Goal: Task Accomplishment & Management: Manage account settings

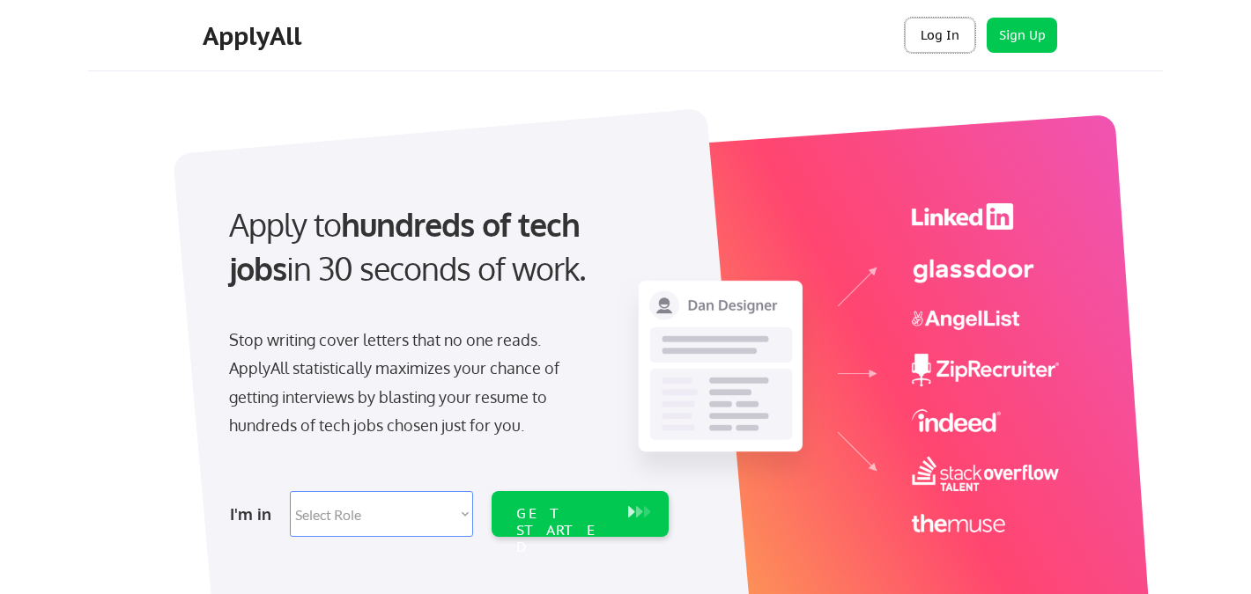
click at [946, 35] on button "Log In" at bounding box center [939, 35] width 70 height 35
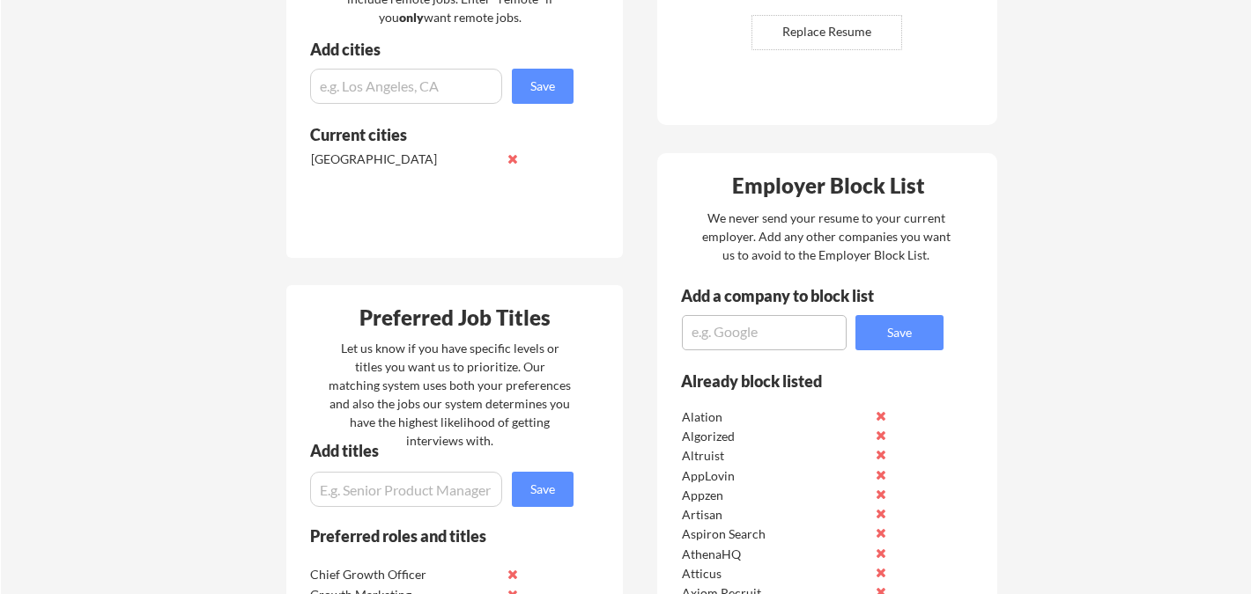
scroll to position [543, 0]
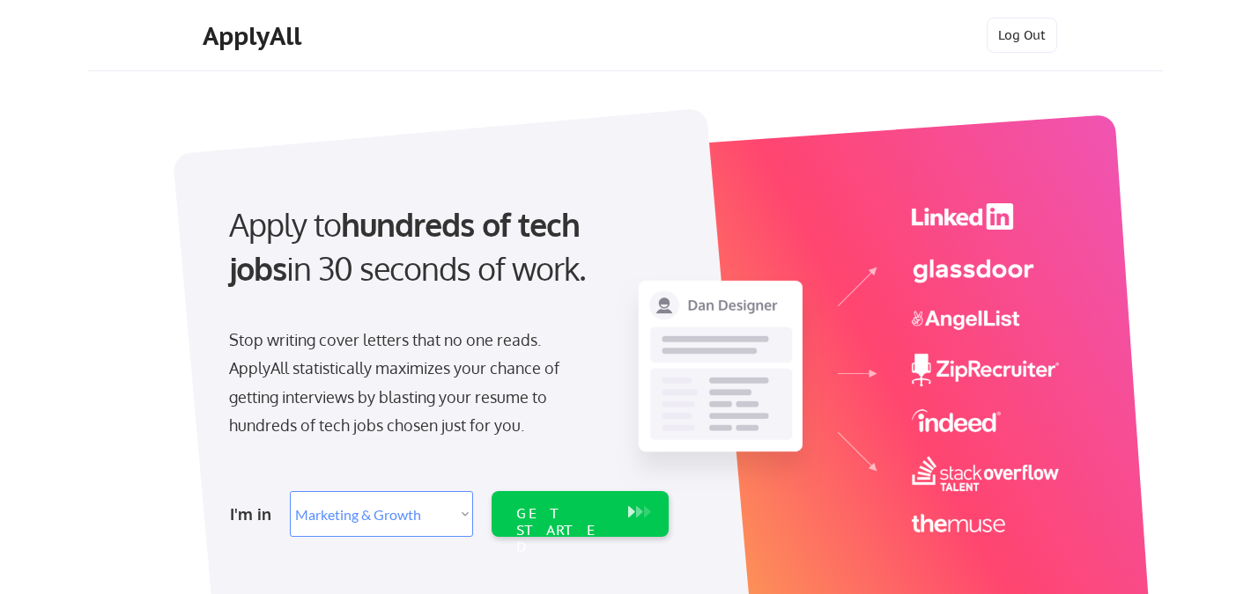
select select ""marketing___comms""
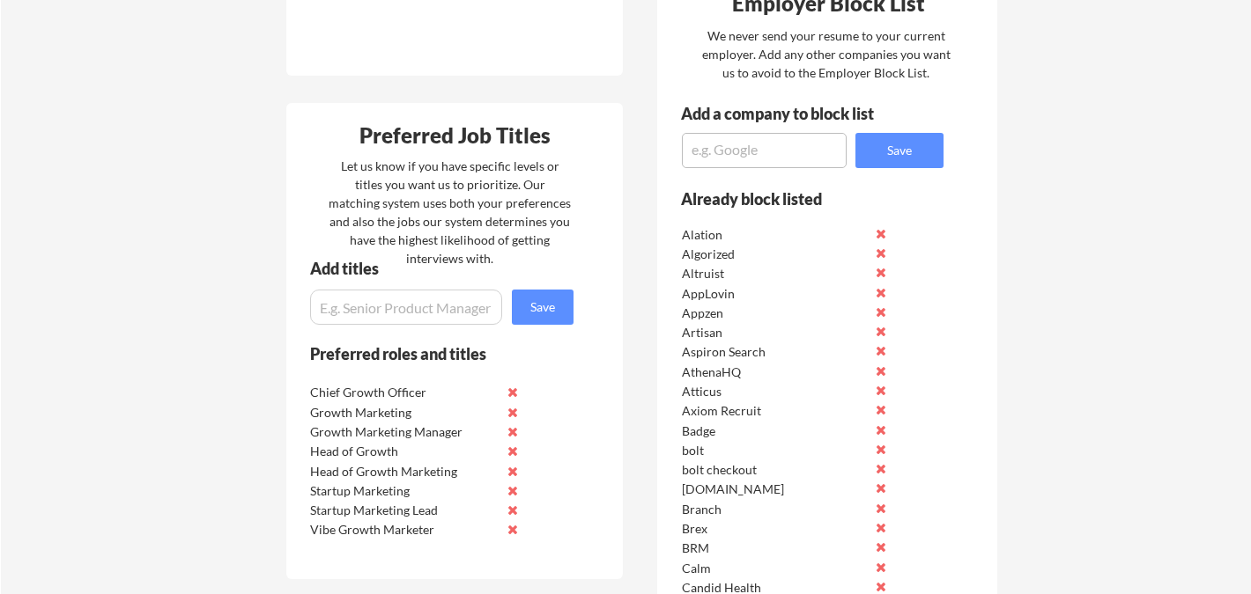
scroll to position [811, 0]
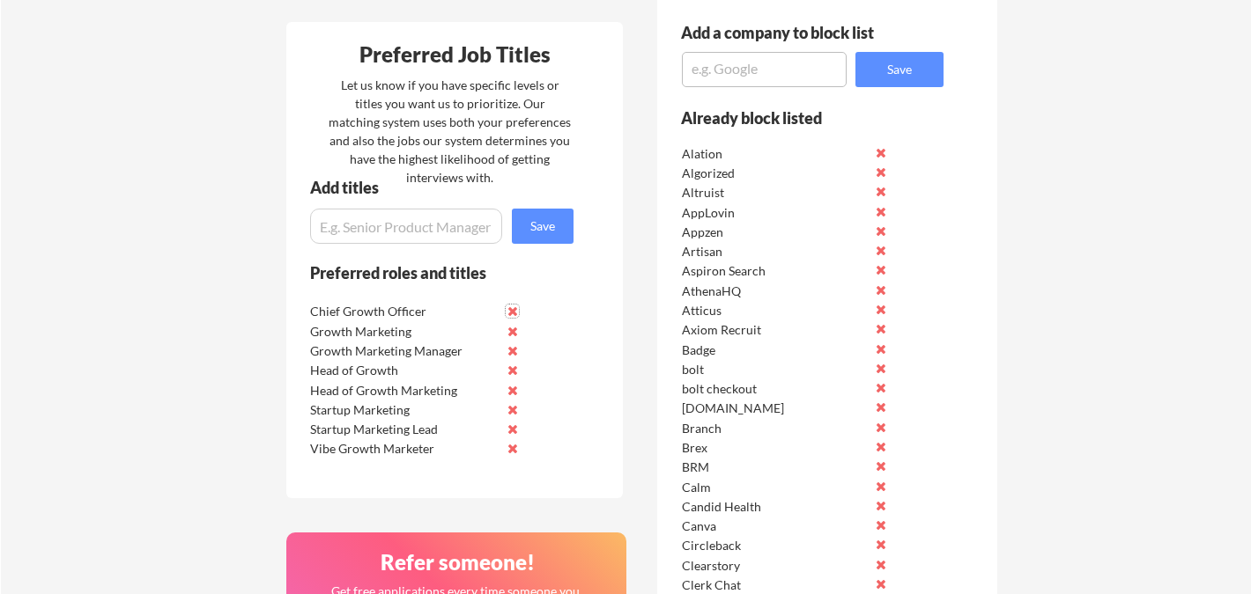
click at [513, 307] on button at bounding box center [511, 311] width 13 height 13
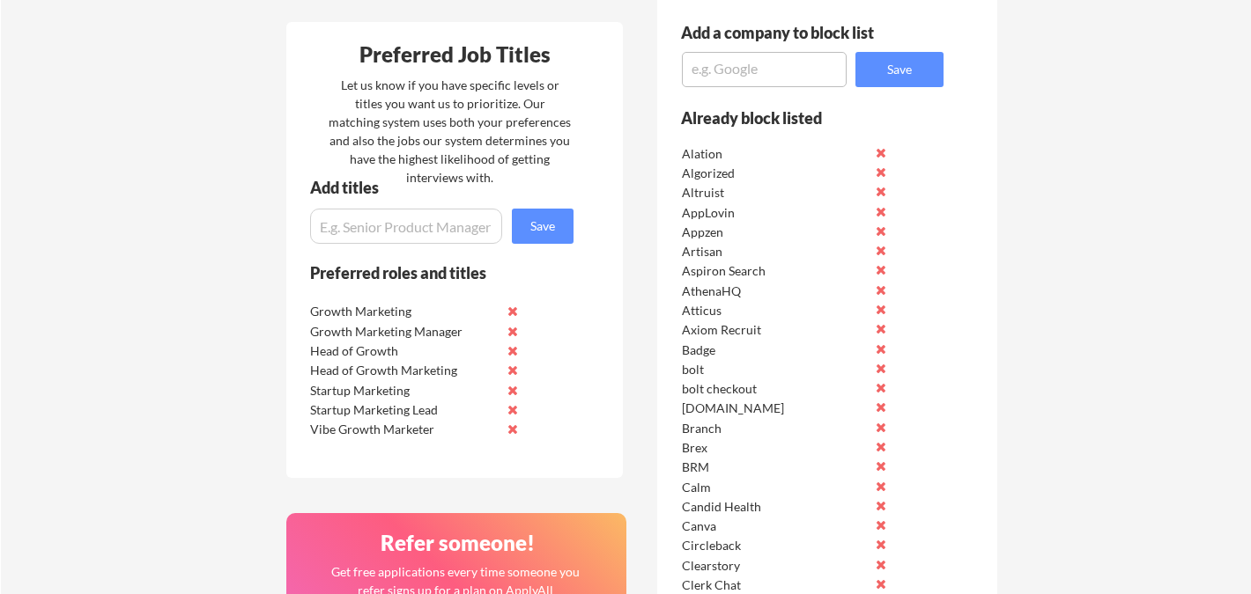
click at [513, 307] on button at bounding box center [511, 311] width 13 height 13
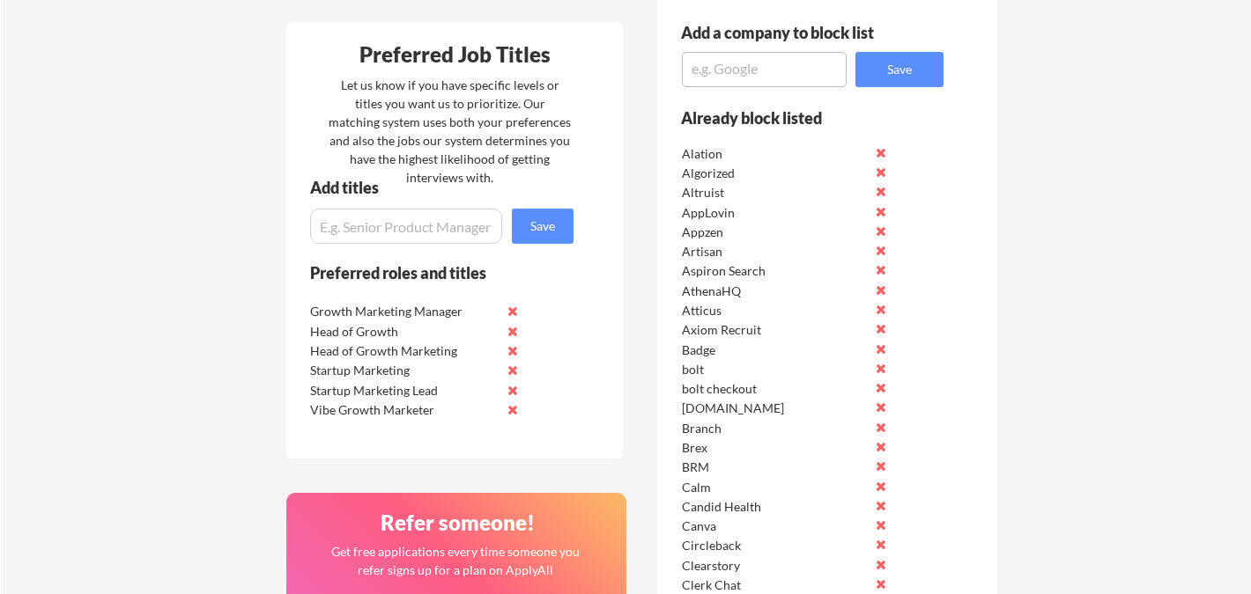
click at [513, 307] on button at bounding box center [511, 311] width 13 height 13
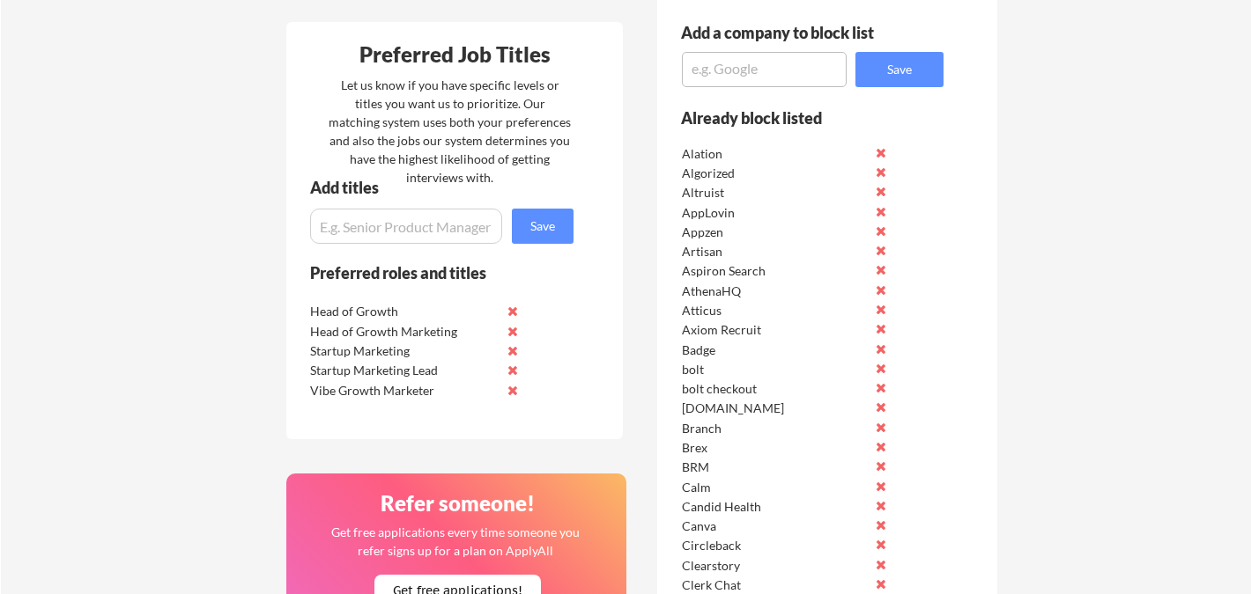
click at [513, 307] on button at bounding box center [511, 311] width 13 height 13
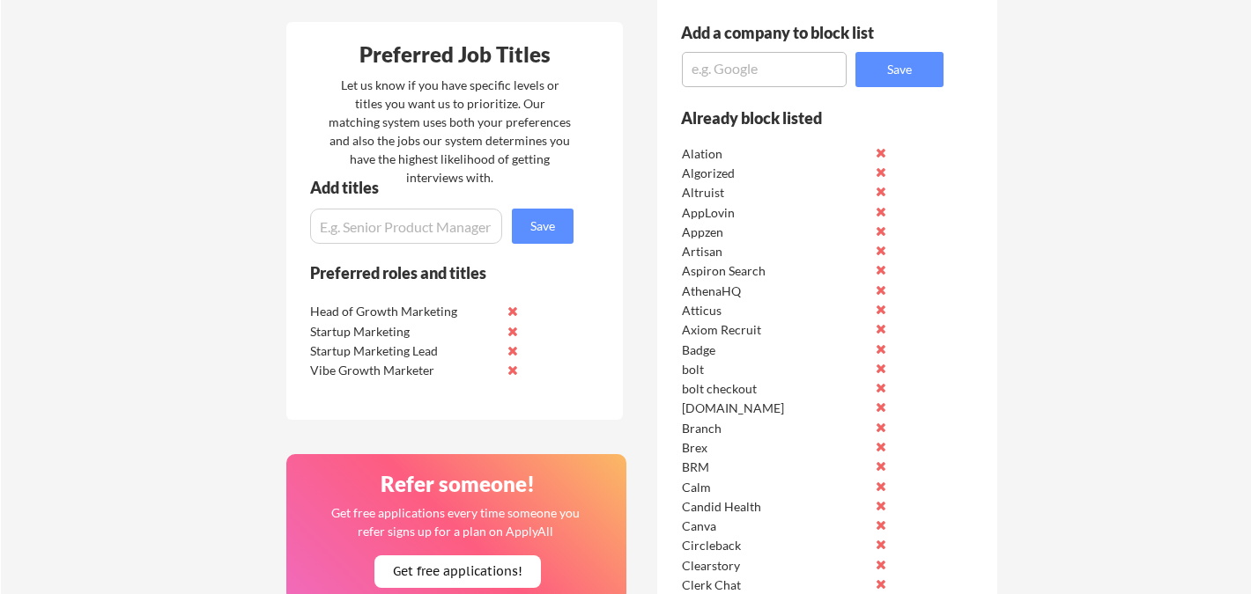
click at [513, 307] on button at bounding box center [511, 311] width 13 height 13
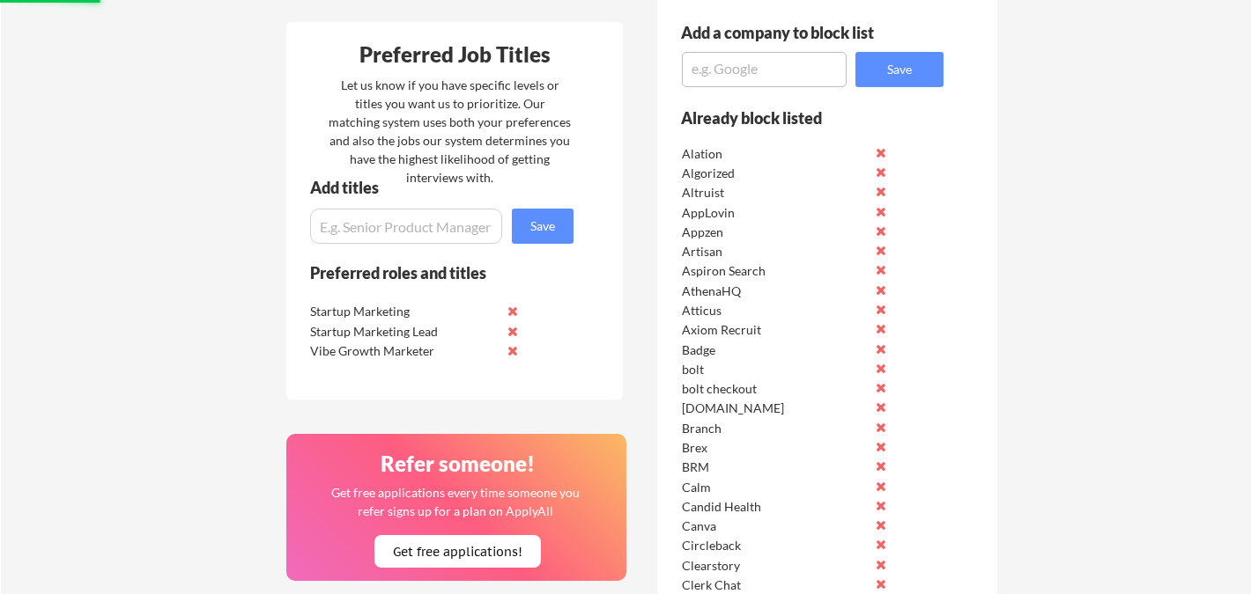
click at [513, 307] on button at bounding box center [511, 311] width 13 height 13
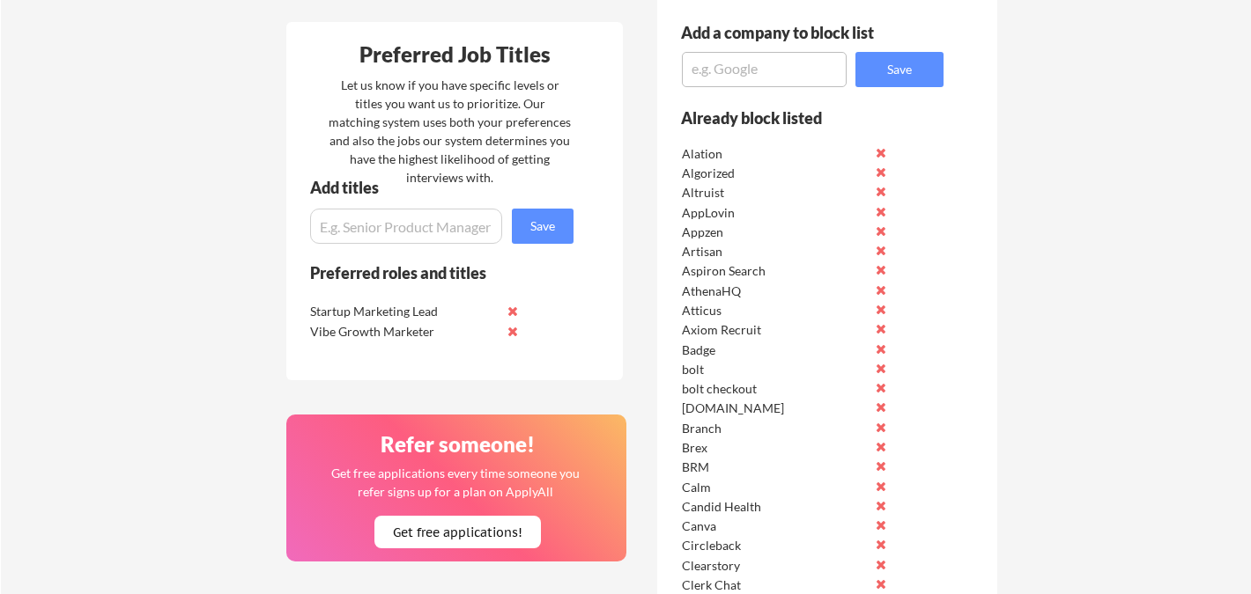
click at [513, 307] on button at bounding box center [511, 311] width 13 height 13
click at [513, 328] on button at bounding box center [511, 331] width 13 height 13
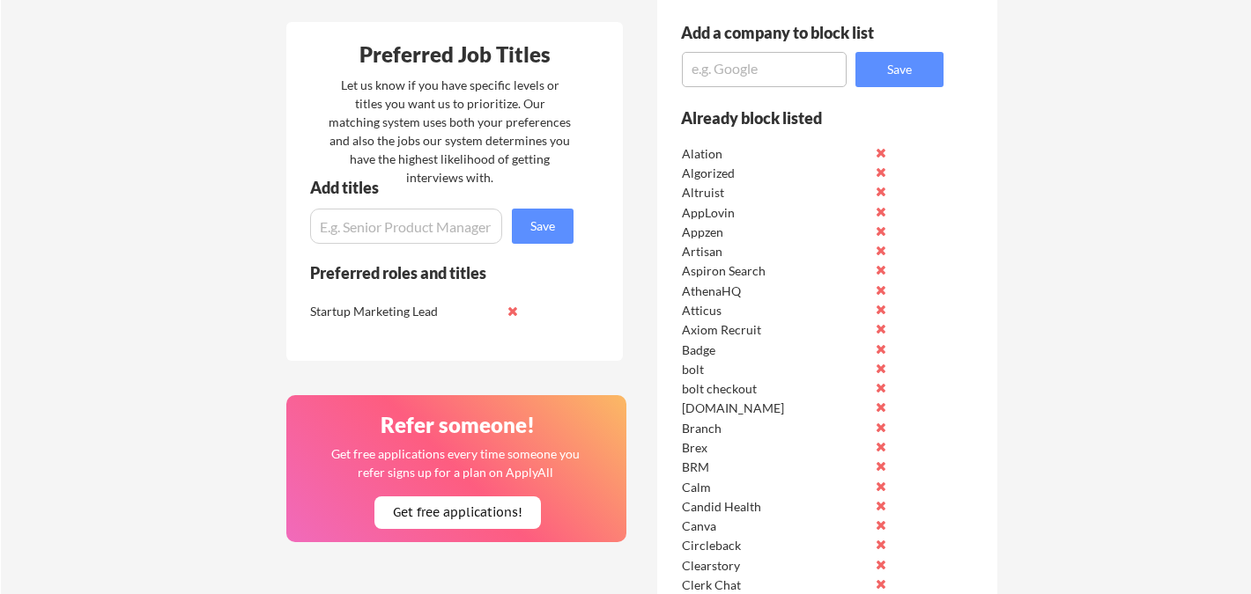
click at [513, 314] on button at bounding box center [511, 311] width 13 height 13
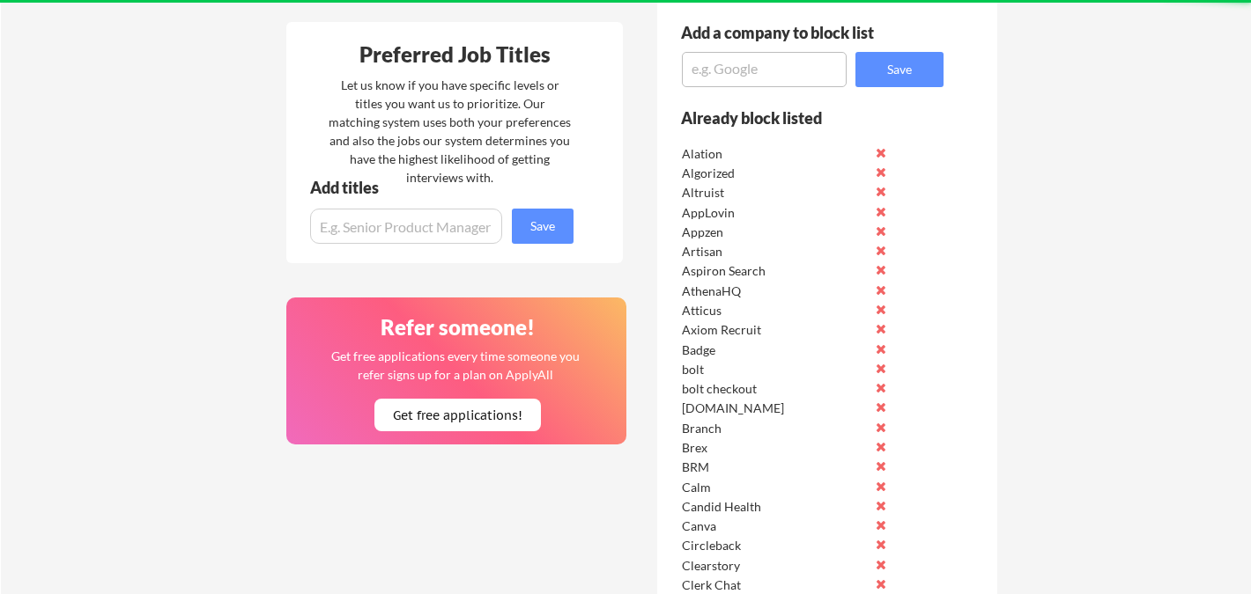
click at [417, 239] on input "input" at bounding box center [406, 226] width 192 height 35
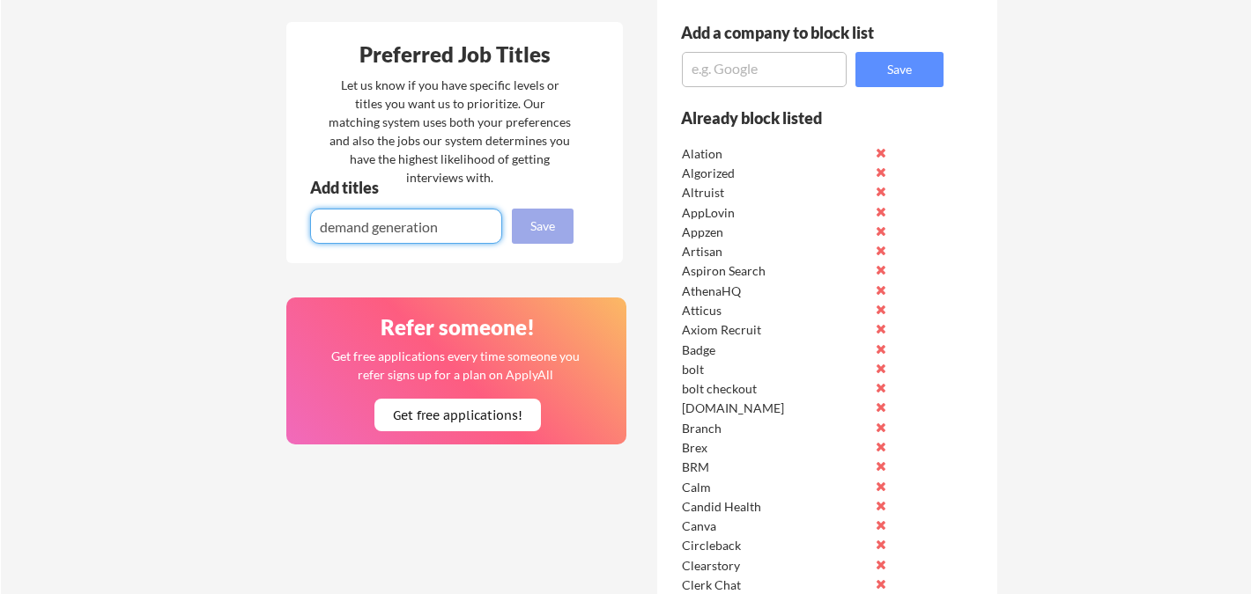
type input "demand generation"
click at [540, 226] on button "Save" at bounding box center [543, 226] width 62 height 35
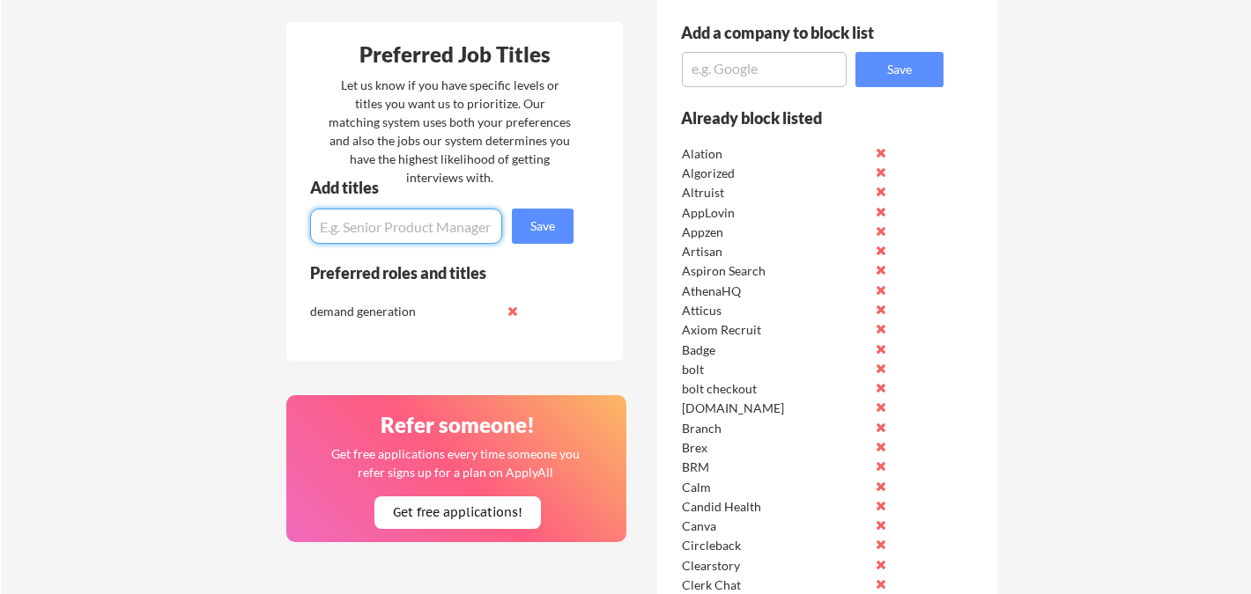
click at [432, 221] on input "input" at bounding box center [406, 226] width 192 height 35
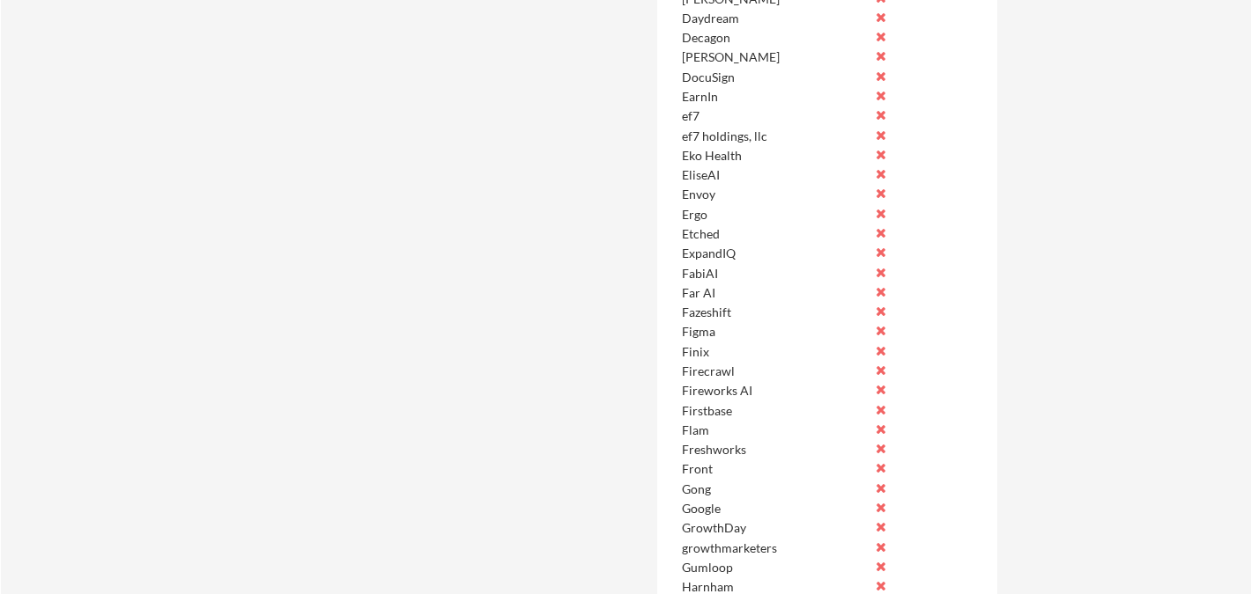
scroll to position [0, 0]
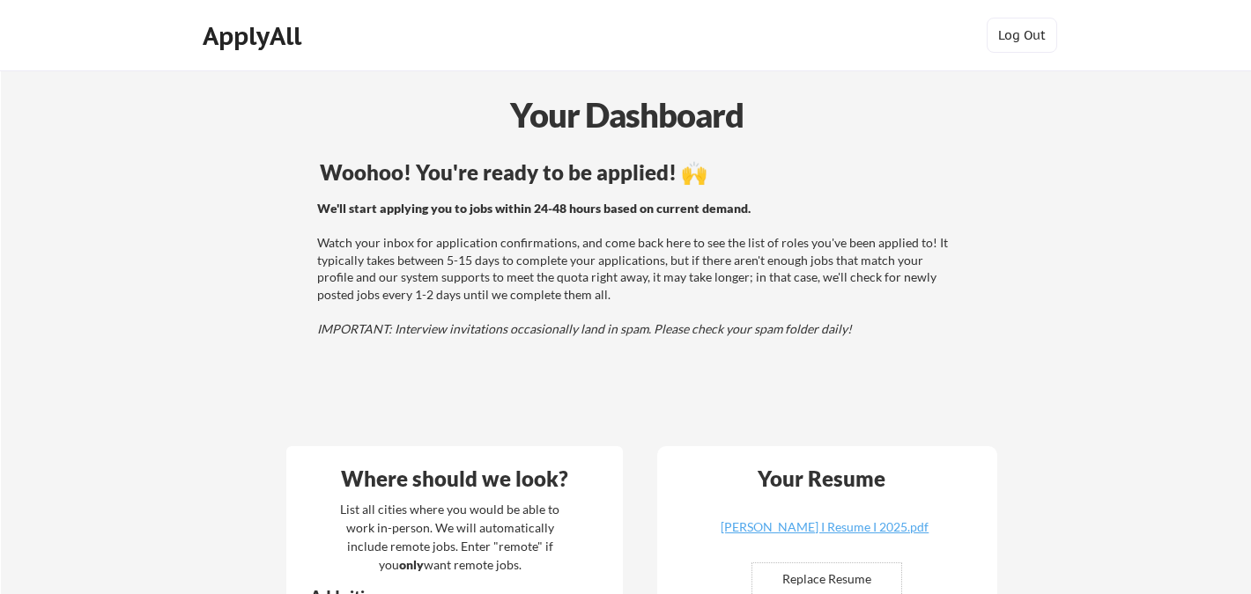
click at [264, 25] on div "ApplyAll" at bounding box center [255, 36] width 104 height 30
click at [862, 571] on input "file" at bounding box center [826, 580] width 149 height 33
type input "C:\fakepath\2025 I Karissa Paddie I Resume.pdf"
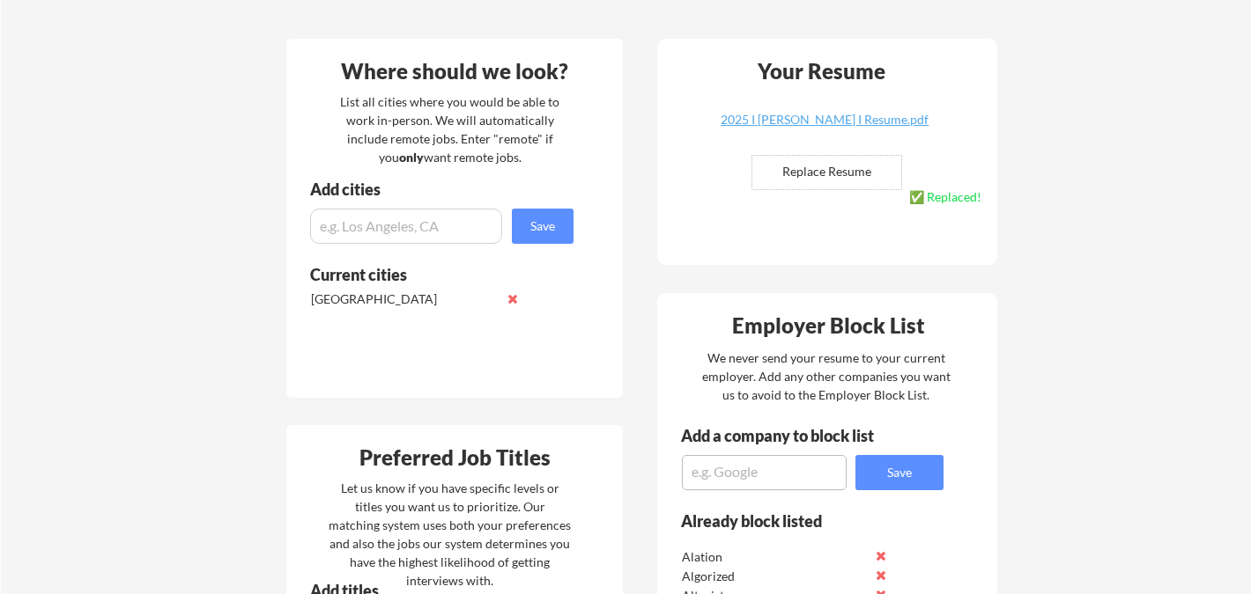
scroll to position [629, 0]
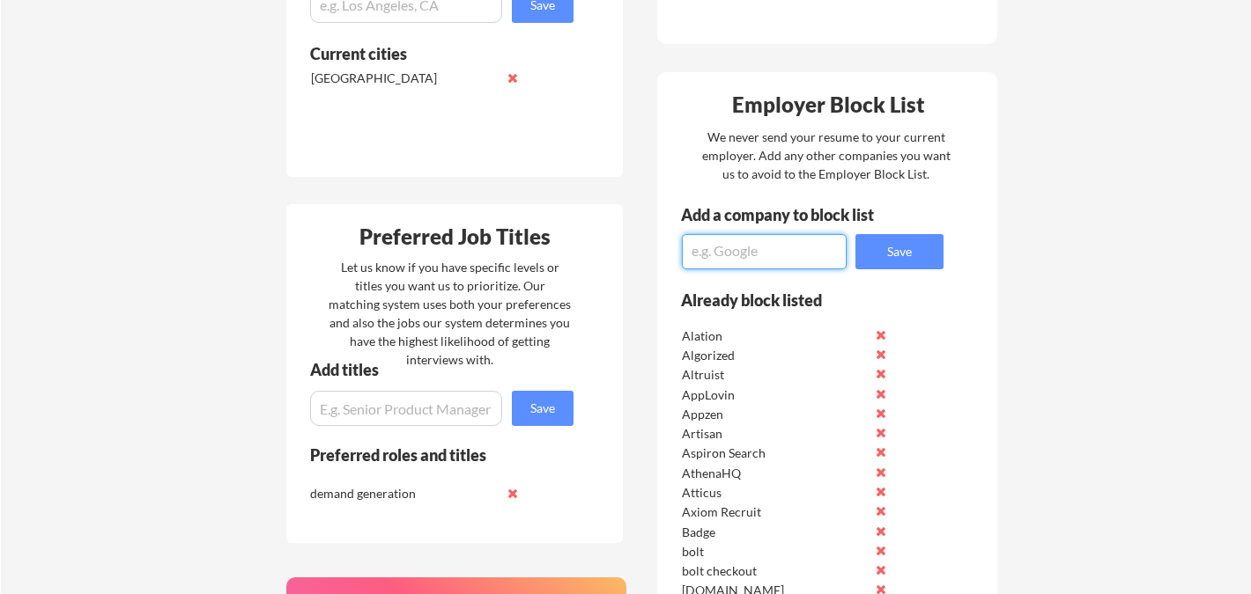
click at [760, 257] on textarea at bounding box center [764, 251] width 165 height 35
type textarea "arize"
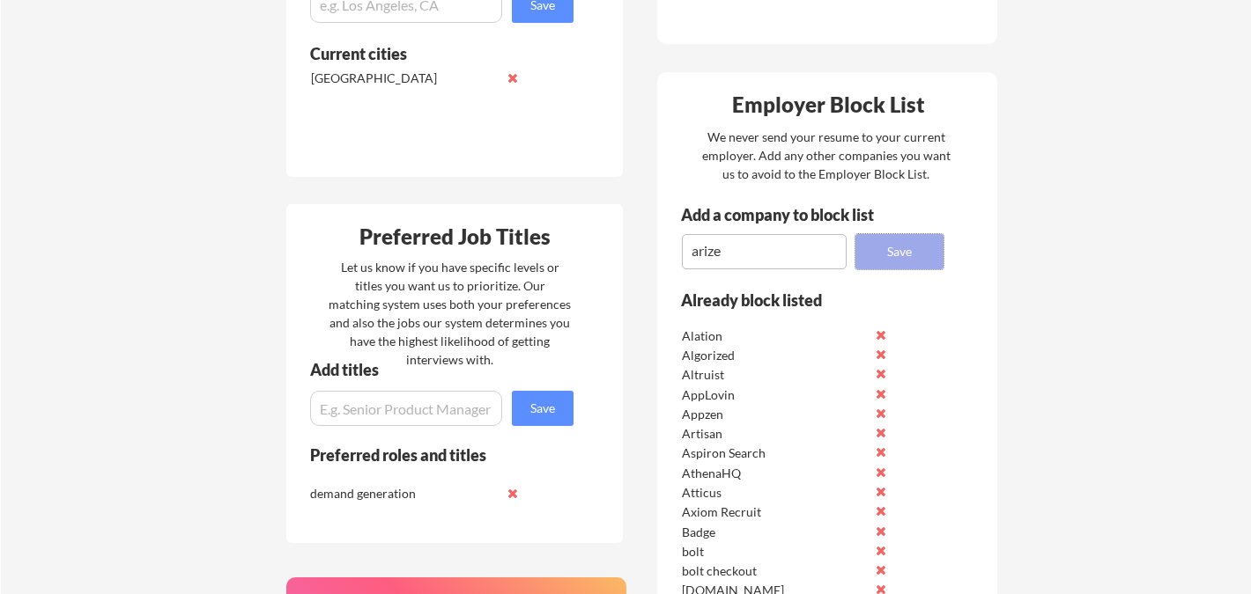
click at [873, 252] on button "Save" at bounding box center [899, 251] width 88 height 35
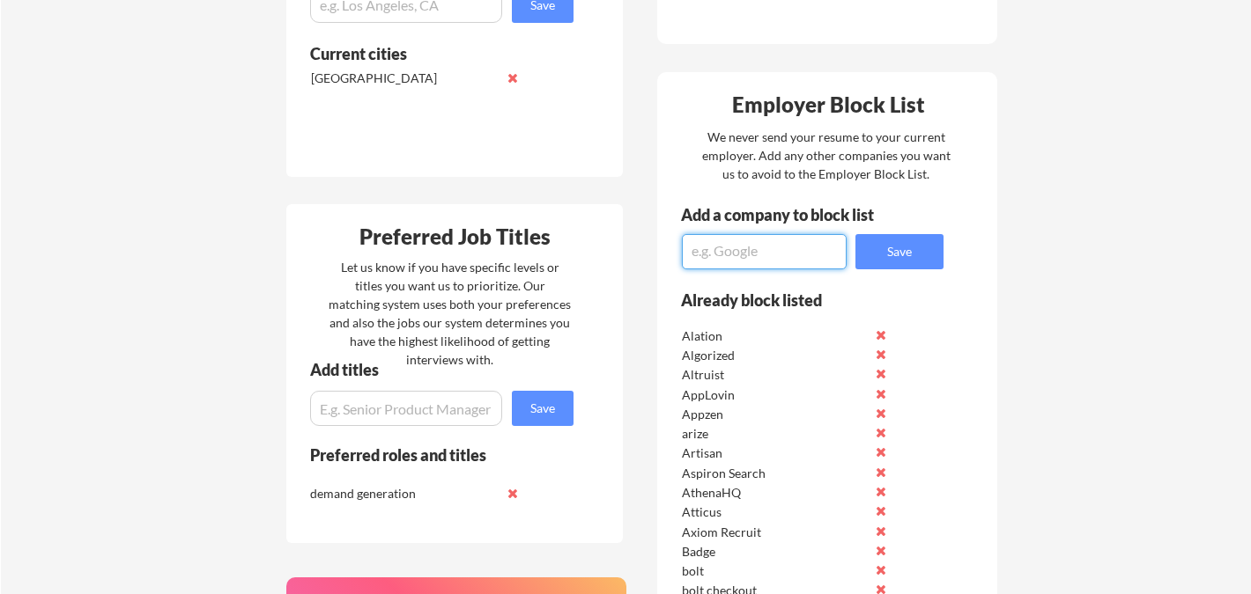
click at [782, 255] on textarea at bounding box center [764, 251] width 165 height 35
type textarea "arizeai"
click at [867, 259] on button "Save" at bounding box center [899, 251] width 88 height 35
